Goal: Information Seeking & Learning: Learn about a topic

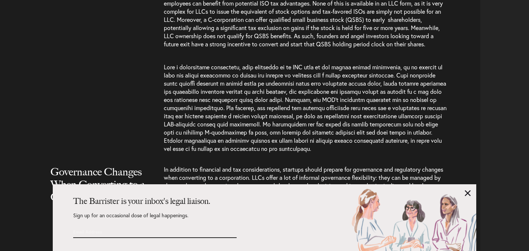
scroll to position [2082, 0]
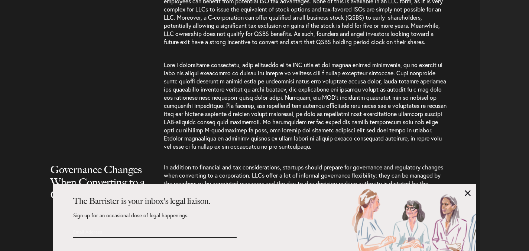
click at [467, 193] on link at bounding box center [468, 194] width 6 height 6
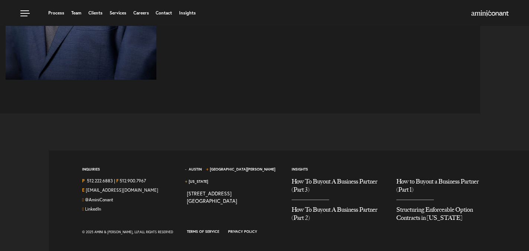
scroll to position [3279, 0]
drag, startPoint x: 94, startPoint y: 233, endPoint x: 120, endPoint y: 232, distance: 26.0
click at [120, 232] on div "© 2025 Amini & [PERSON_NAME], LLP. All Rights Reserved" at bounding box center [129, 232] width 94 height 9
copy div "Amini & Conan"
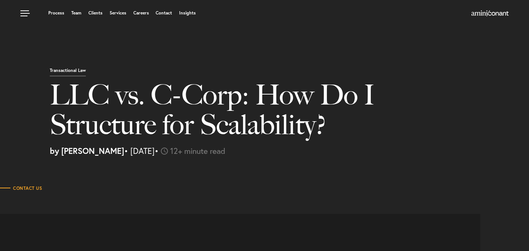
scroll to position [0, 0]
drag, startPoint x: 48, startPoint y: 152, endPoint x: 153, endPoint y: 152, distance: 104.7
click at [153, 152] on div "Transactional Law LLC vs. C-Corp: How Do I Structure for Scalability? by [PERSO…" at bounding box center [286, 111] width 485 height 88
copy p "by [PERSON_NAME] • [DATE]"
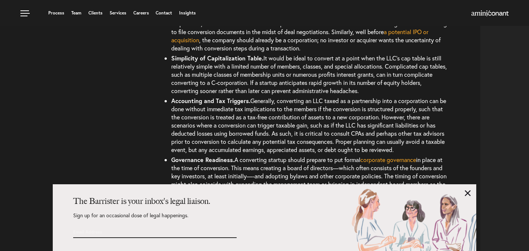
scroll to position [1507, 0]
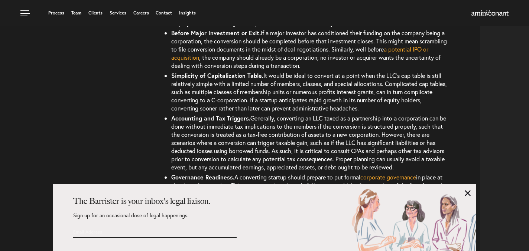
click at [466, 193] on link at bounding box center [468, 194] width 6 height 6
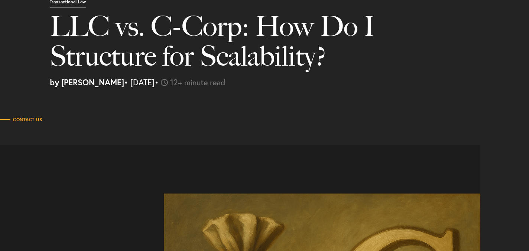
scroll to position [70, 0]
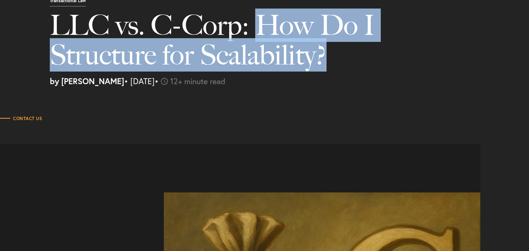
drag, startPoint x: 258, startPoint y: 23, endPoint x: 326, endPoint y: 60, distance: 77.1
click at [326, 61] on h1 "LLC vs. C-Corp: How Do I Structure for Scalability?" at bounding box center [216, 43] width 332 height 67
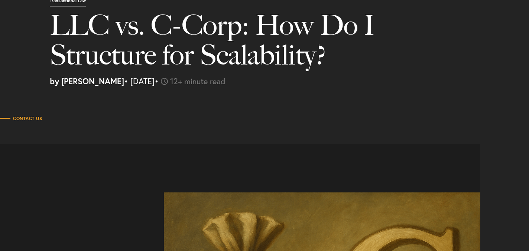
click at [143, 35] on h1 "LLC vs. C-Corp: How Do I Structure for Scalability?" at bounding box center [216, 43] width 332 height 67
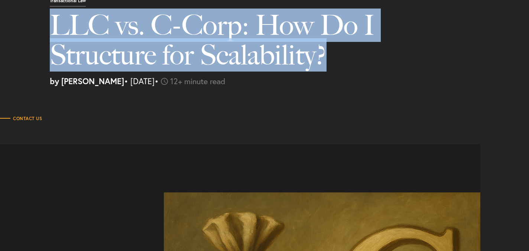
drag, startPoint x: 50, startPoint y: 21, endPoint x: 345, endPoint y: 51, distance: 296.4
click at [345, 51] on div "Transactional Law LLC vs. C-Corp: How Do I Structure for Scalability? by [PERSO…" at bounding box center [286, 41] width 485 height 88
copy h1 "LLC vs. C-Corp: How Do I Structure for Scalability?"
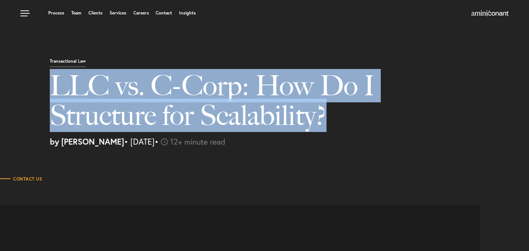
scroll to position [10, 0]
copy h1 "LLC vs. C-Corp: How Do I Structure for Scalability?"
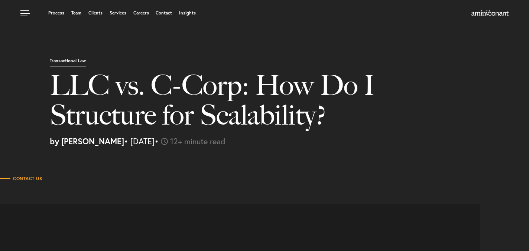
click at [110, 43] on div "Transactional Law LLC vs. C-Corp: How Do I Structure for Scalability? by [PERSO…" at bounding box center [264, 71] width 529 height 163
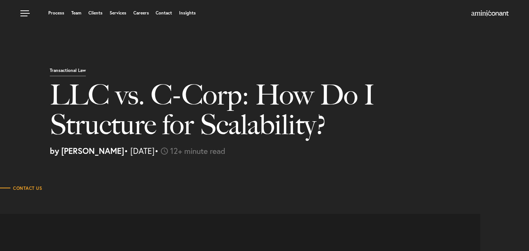
scroll to position [0, 0]
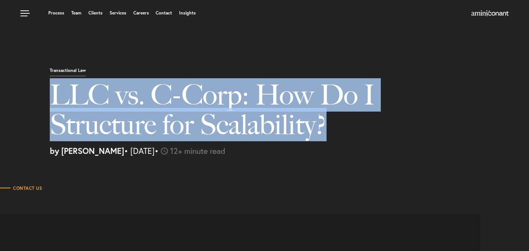
drag, startPoint x: 53, startPoint y: 94, endPoint x: 349, endPoint y: 140, distance: 299.3
click at [349, 140] on h1 "LLC vs. C-Corp: How Do I Structure for Scalability?" at bounding box center [216, 113] width 332 height 67
copy h1 "LLC vs. C-Corp: How Do I Structure for Scalability?"
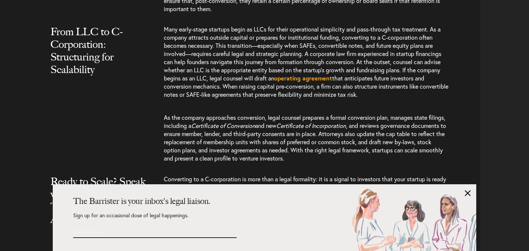
scroll to position [2454, 0]
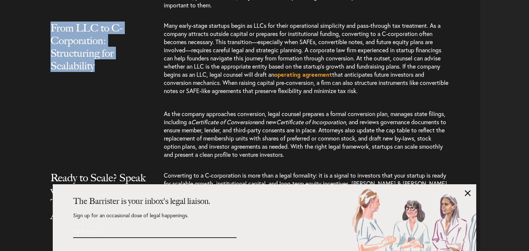
drag, startPoint x: 52, startPoint y: 53, endPoint x: 109, endPoint y: 103, distance: 75.8
click at [110, 87] on h2 "From LLC to C-Corporation: Structuring for Scalability" at bounding box center [99, 54] width 97 height 65
copy h2 "From LLC to C-Corporation: Structuring for Scalability"
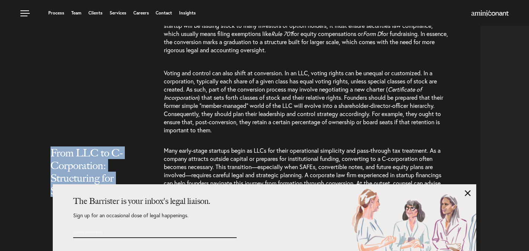
scroll to position [2328, 0]
